Goal: Task Accomplishment & Management: Manage account settings

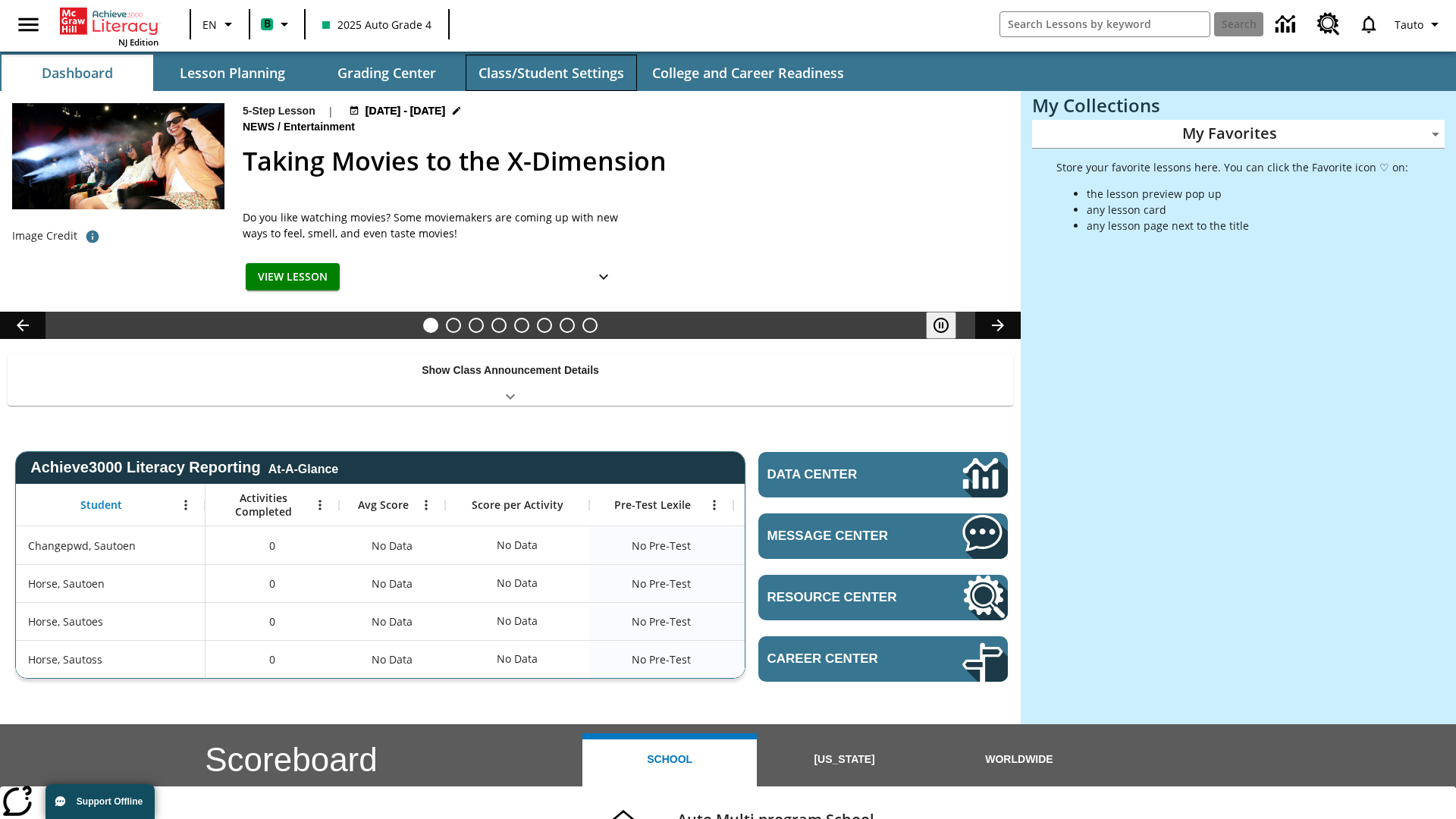
click at [551, 73] on button "Class/Student Settings" at bounding box center [551, 72] width 171 height 36
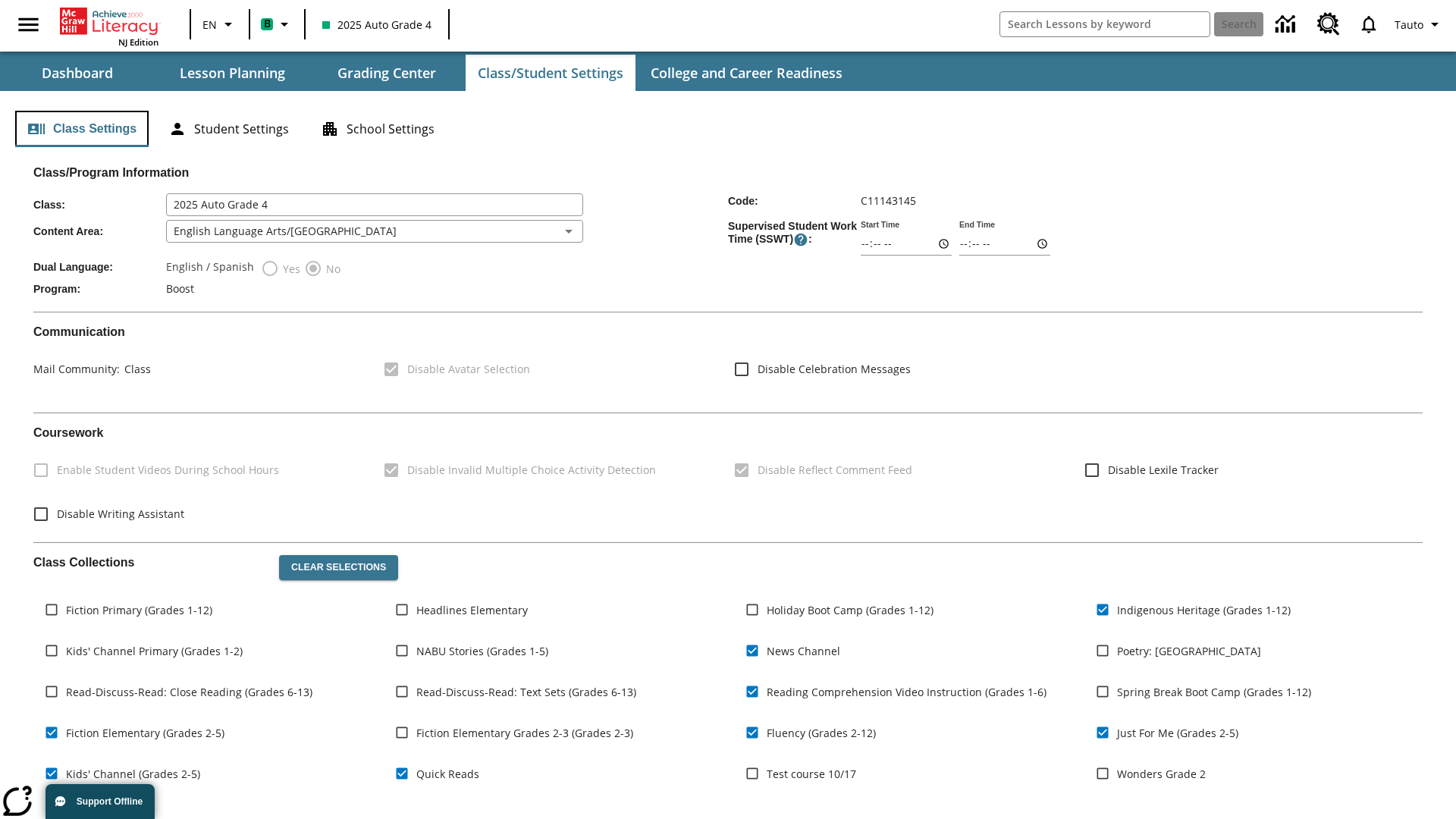
click at [82, 129] on button "Class Settings" at bounding box center [82, 129] width 134 height 36
type input "02:18"
type input "03:18"
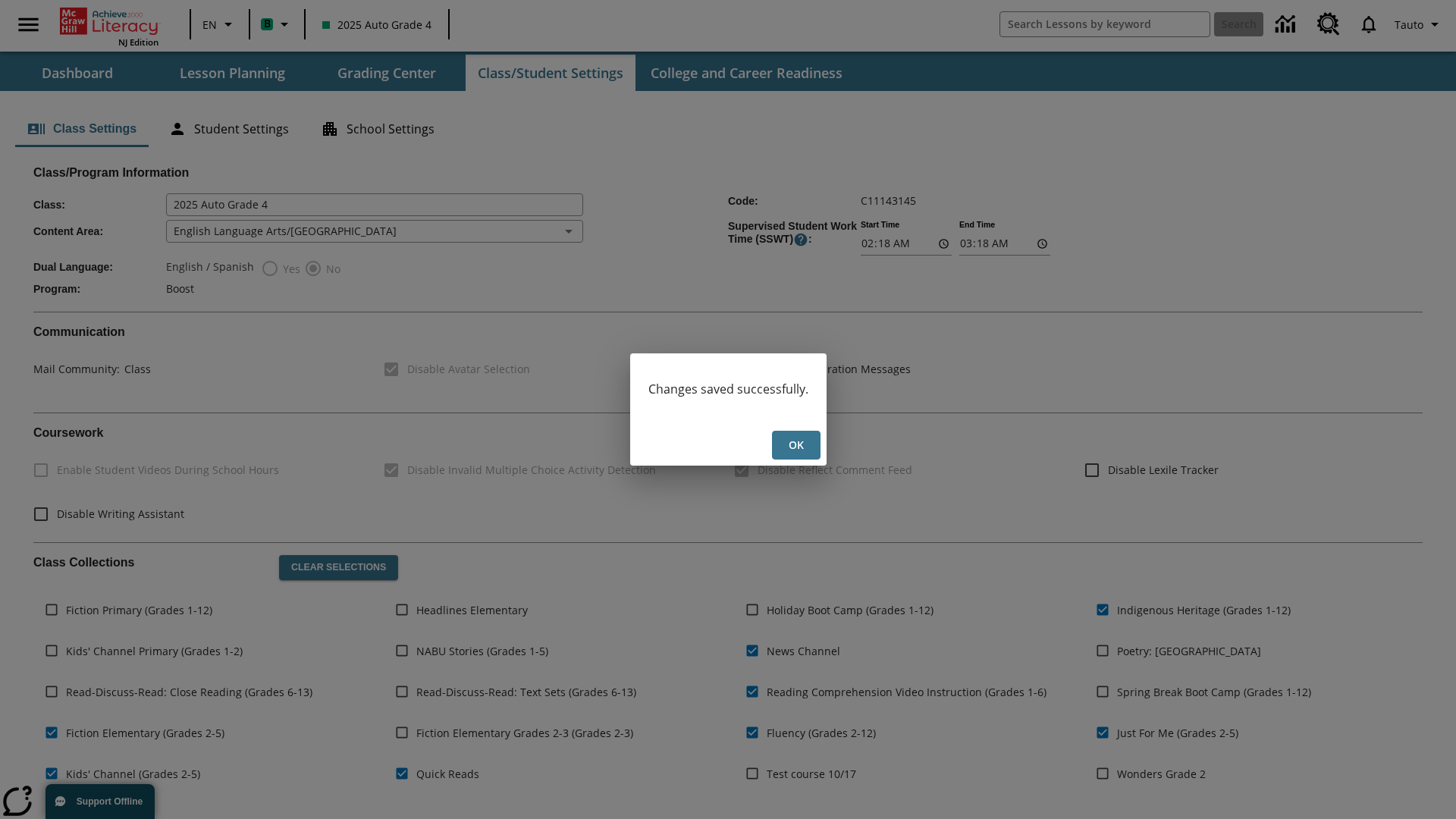
scroll to position [222, 0]
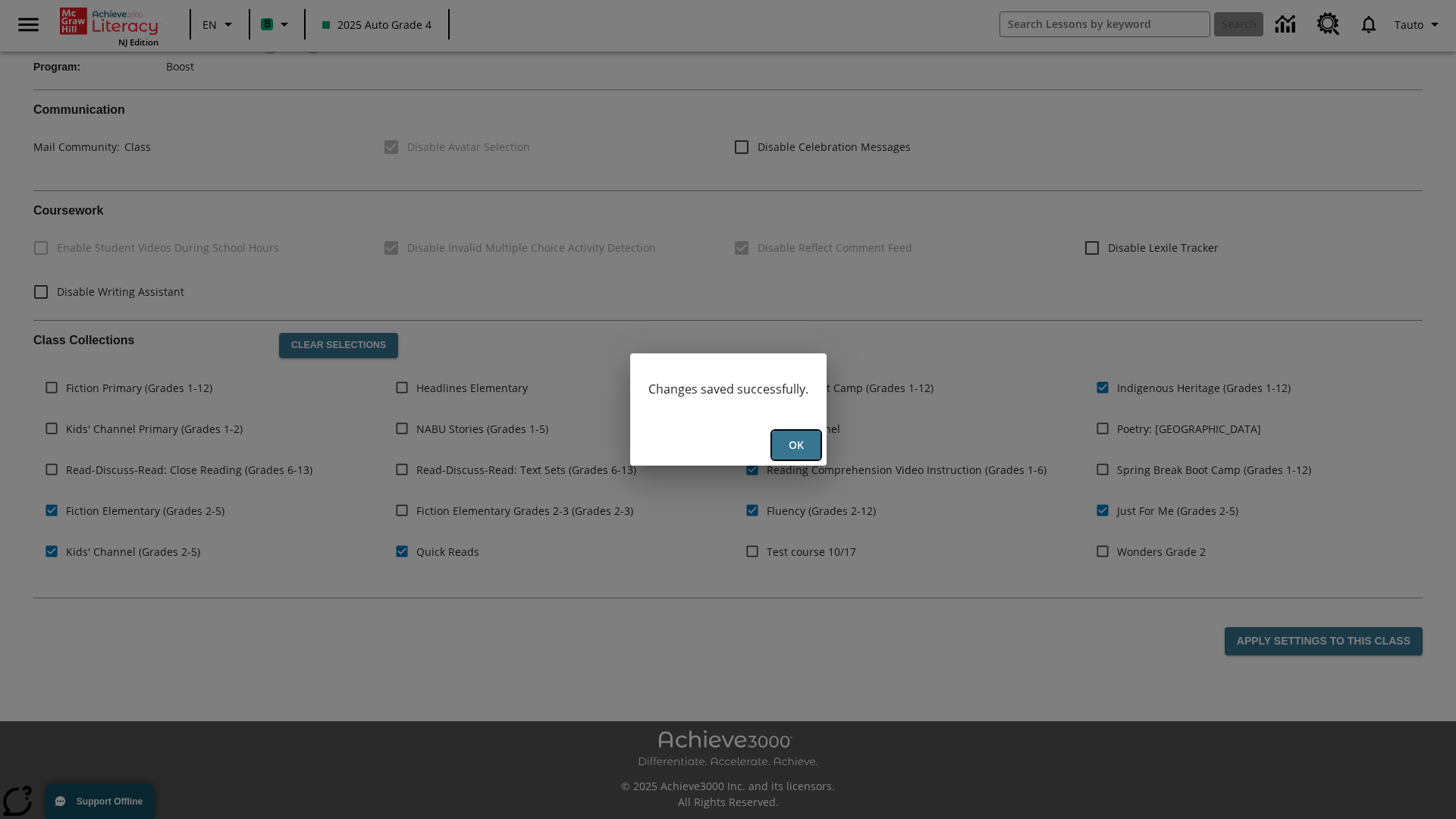
click at [796, 445] on button "Ok" at bounding box center [797, 445] width 49 height 29
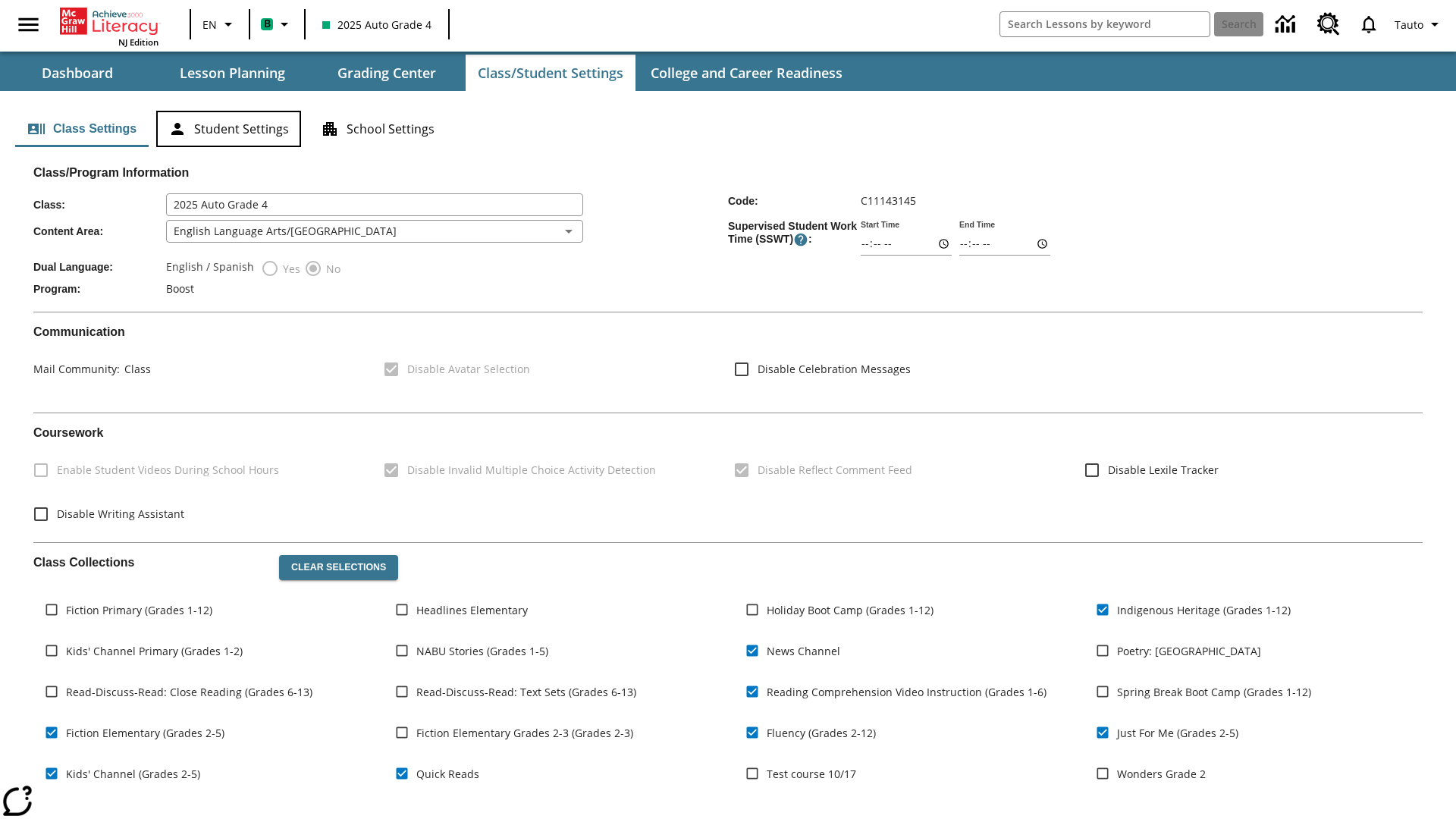
click at [228, 129] on button "Student Settings" at bounding box center [229, 129] width 145 height 36
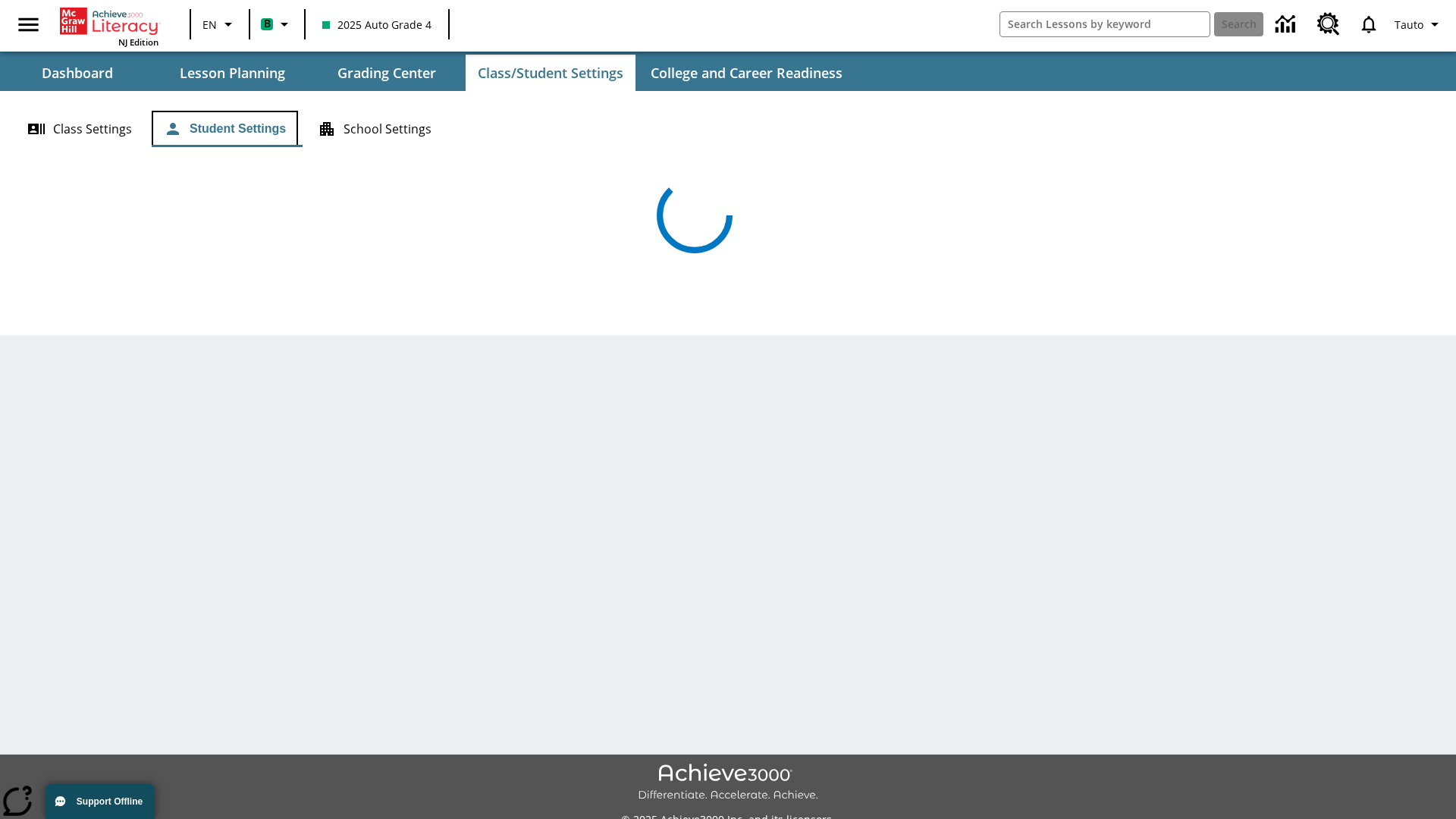
scroll to position [33, 0]
